Goal: Task Accomplishment & Management: Use online tool/utility

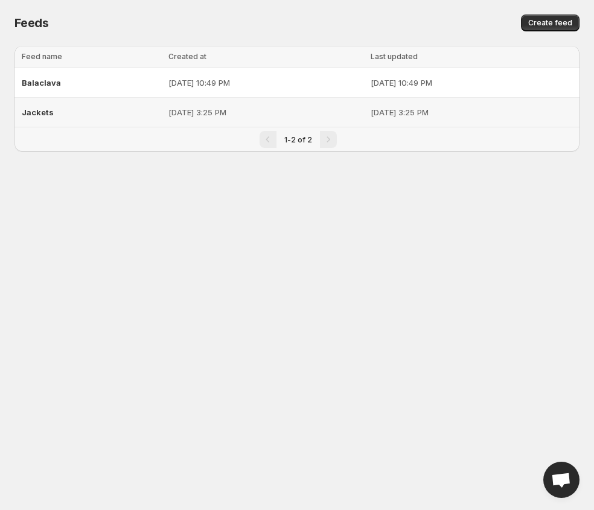
click at [40, 112] on span "Jackets" at bounding box center [38, 112] width 32 height 10
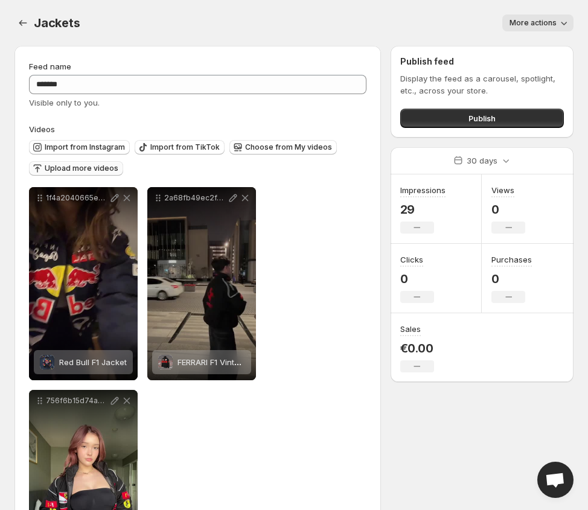
click at [44, 168] on button "Upload more videos" at bounding box center [76, 168] width 94 height 14
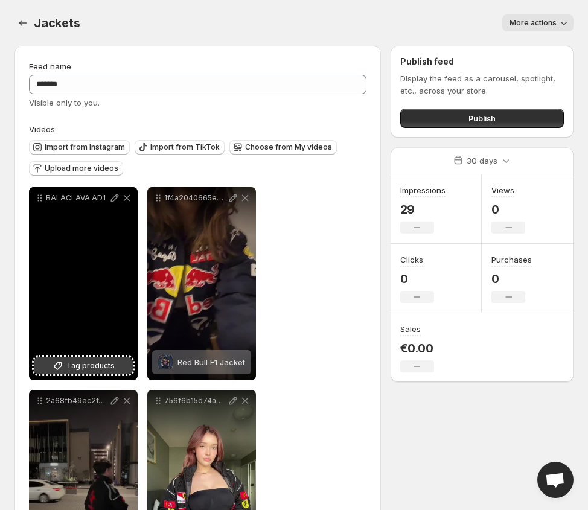
click at [47, 360] on button "Tag products" at bounding box center [83, 365] width 99 height 17
